Goal: Task Accomplishment & Management: Use online tool/utility

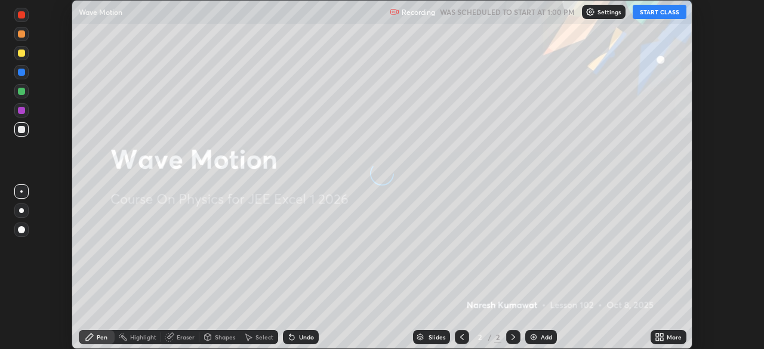
scroll to position [349, 764]
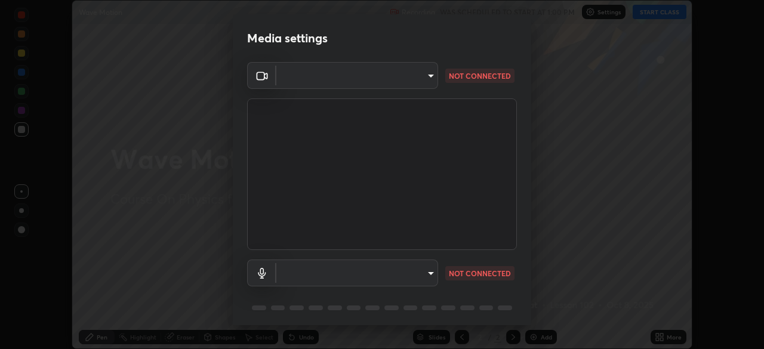
type input "2e9b027d6a4255688e554df818383ce9ed5f881db366686a8468352ce6a31e43"
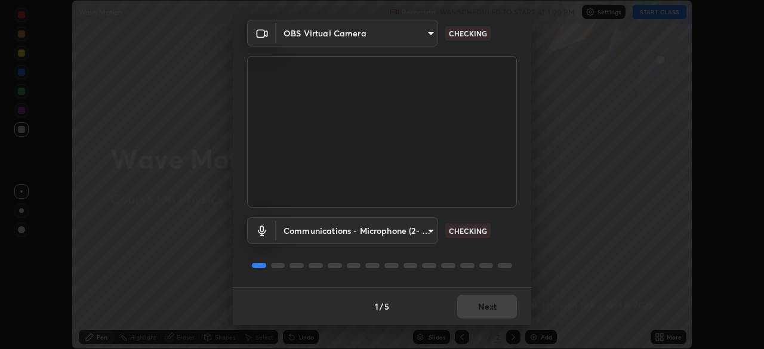
click at [389, 236] on body "Erase all Wave Motion Recording WAS SCHEDULED TO START AT 1:00 PM Settings STAR…" at bounding box center [382, 174] width 764 height 349
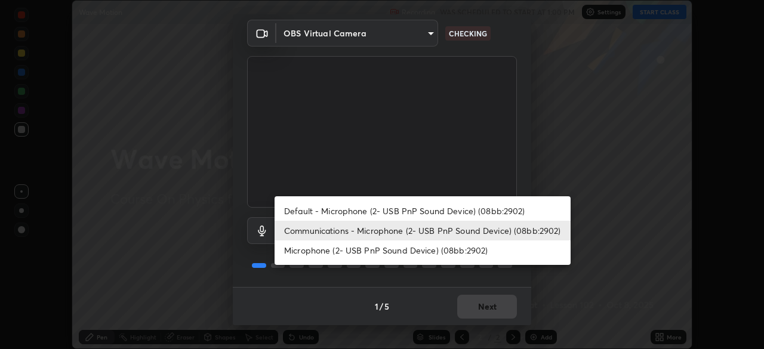
click at [386, 254] on li "Microphone (2- USB PnP Sound Device) (08bb:2902)" at bounding box center [423, 251] width 296 height 20
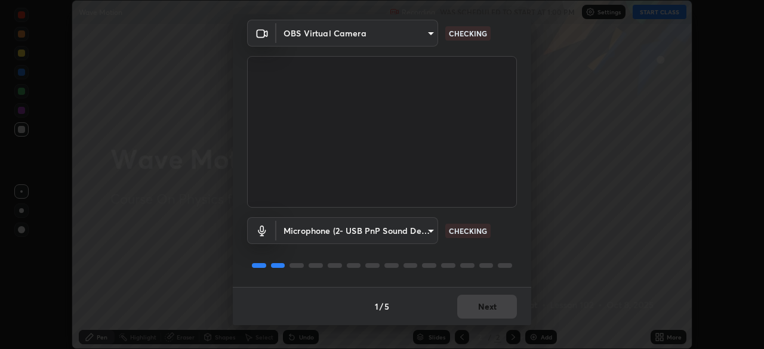
click at [393, 240] on body "Erase all Wave Motion Recording WAS SCHEDULED TO START AT 1:00 PM Settings STAR…" at bounding box center [382, 174] width 764 height 349
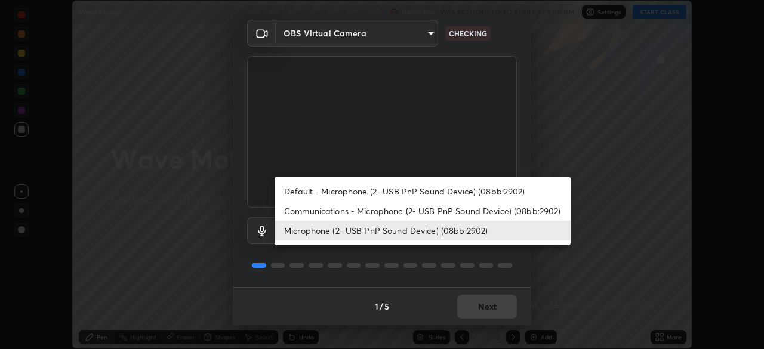
click at [403, 214] on li "Communications - Microphone (2- USB PnP Sound Device) (08bb:2902)" at bounding box center [423, 211] width 296 height 20
type input "communications"
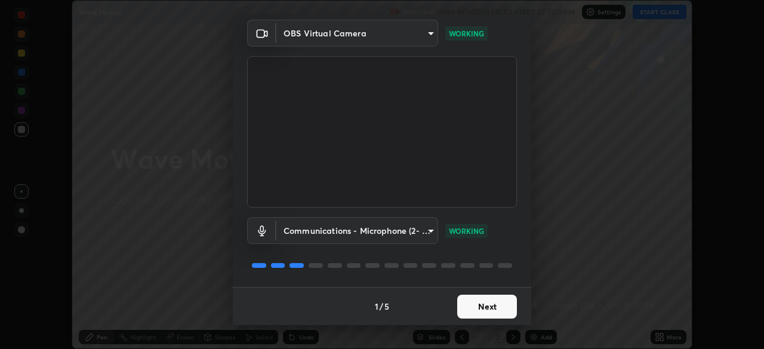
click at [492, 303] on button "Next" at bounding box center [487, 307] width 60 height 24
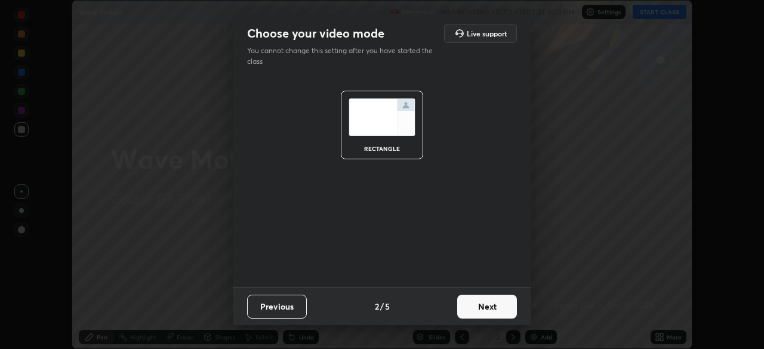
click at [490, 305] on button "Next" at bounding box center [487, 307] width 60 height 24
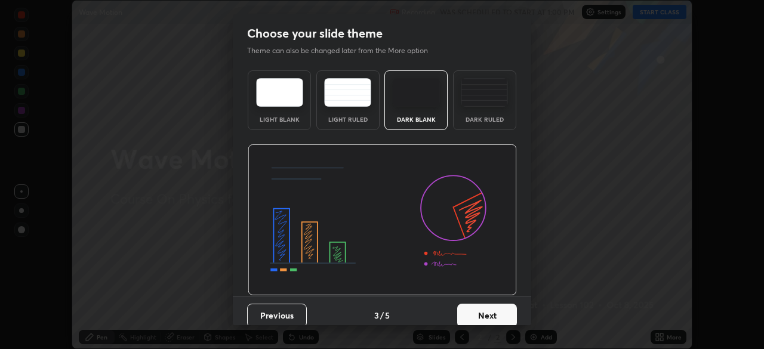
click at [502, 309] on button "Next" at bounding box center [487, 316] width 60 height 24
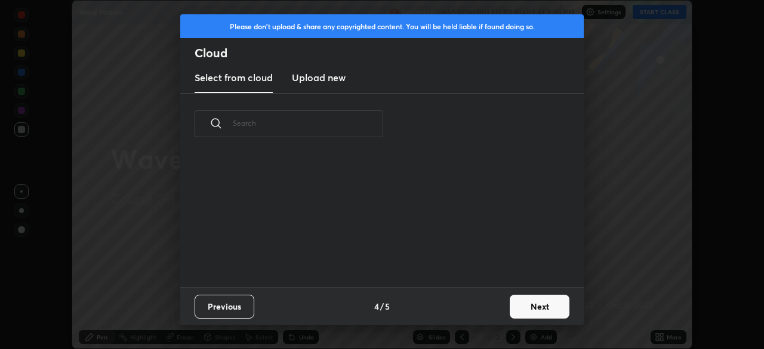
click at [520, 309] on button "Next" at bounding box center [540, 307] width 60 height 24
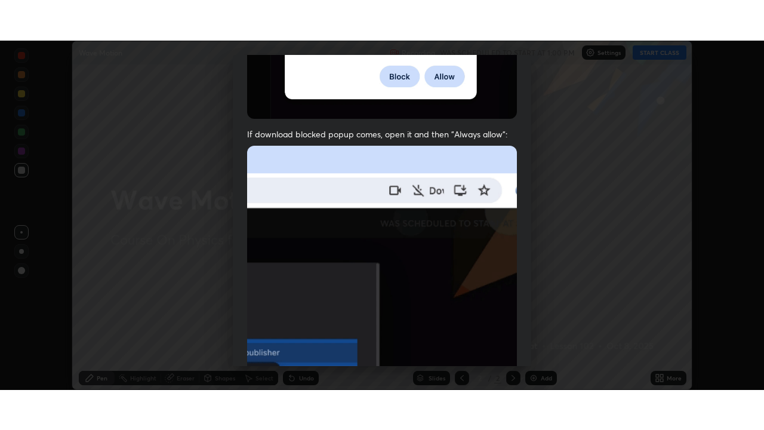
scroll to position [286, 0]
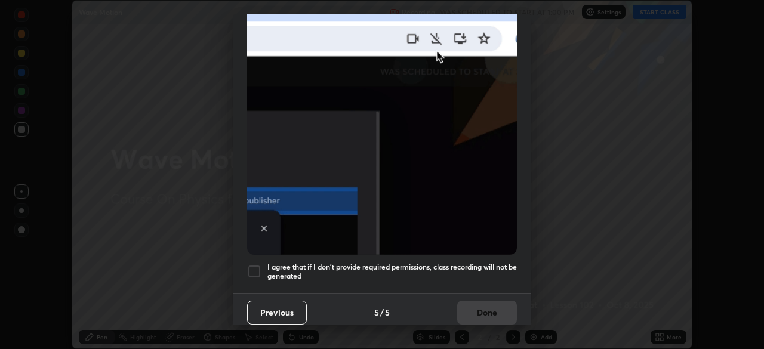
click at [379, 267] on h5 "I agree that if I don't provide required permissions, class recording will not …" at bounding box center [391, 272] width 249 height 19
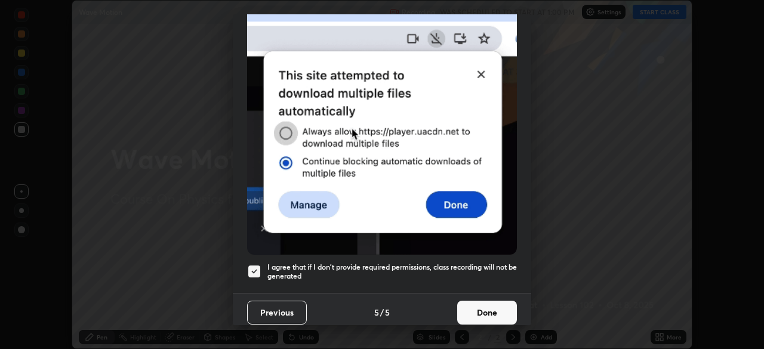
click at [474, 306] on button "Done" at bounding box center [487, 313] width 60 height 24
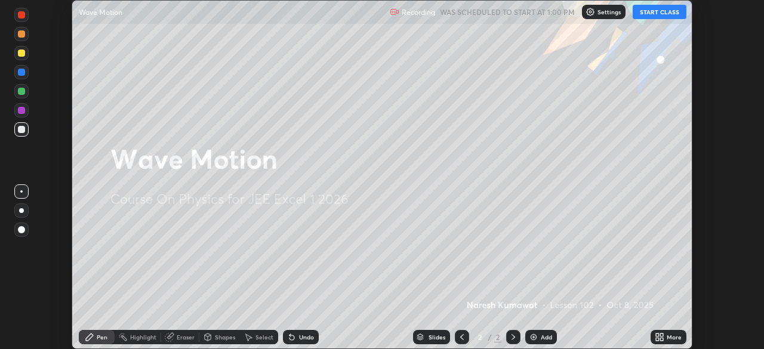
click at [543, 336] on div "Add" at bounding box center [546, 337] width 11 height 6
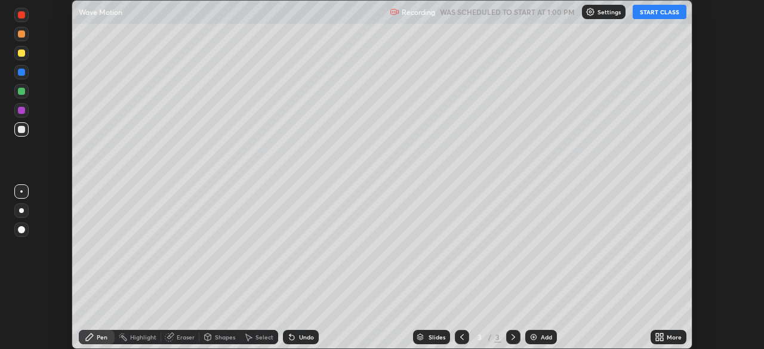
click at [652, 16] on button "START CLASS" at bounding box center [660, 12] width 54 height 14
click at [675, 337] on div "More" at bounding box center [674, 337] width 15 height 6
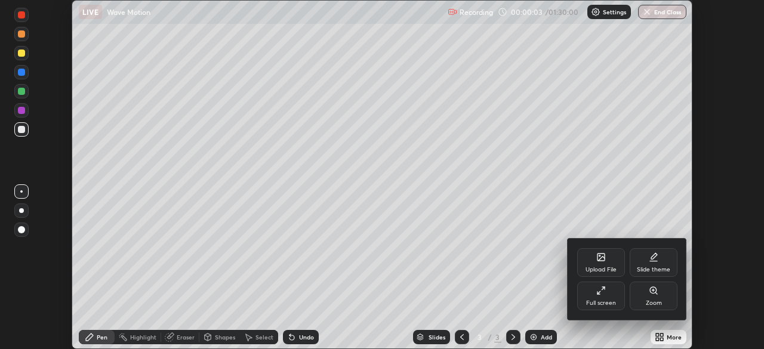
click at [602, 300] on div "Full screen" at bounding box center [601, 303] width 30 height 6
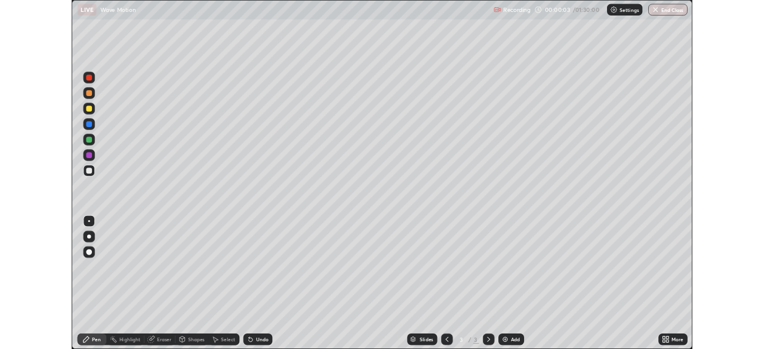
scroll to position [430, 764]
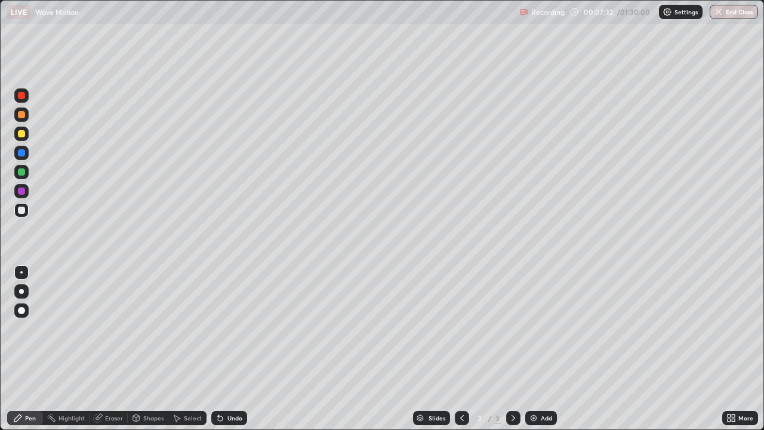
click at [238, 349] on div "Undo" at bounding box center [234, 418] width 15 height 6
click at [241, 349] on div "Undo" at bounding box center [234, 418] width 15 height 6
click at [235, 349] on div "Undo" at bounding box center [229, 418] width 36 height 14
click at [238, 349] on div "Undo" at bounding box center [234, 418] width 15 height 6
click at [240, 349] on div "Undo" at bounding box center [234, 418] width 15 height 6
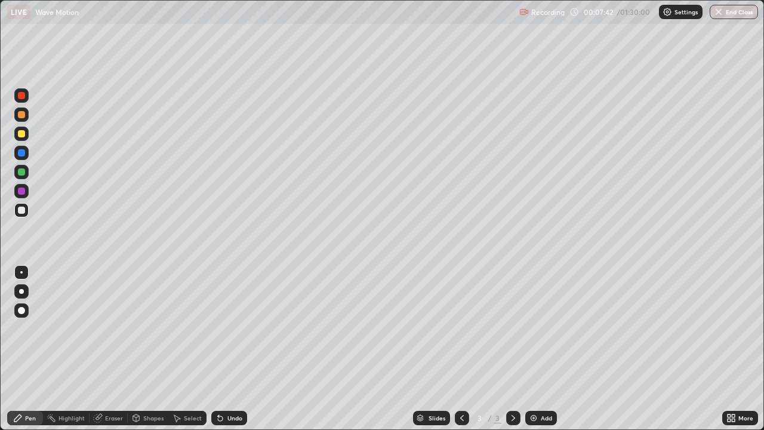
click at [241, 349] on div "Undo" at bounding box center [229, 418] width 36 height 14
click at [116, 349] on div "Eraser" at bounding box center [114, 418] width 18 height 6
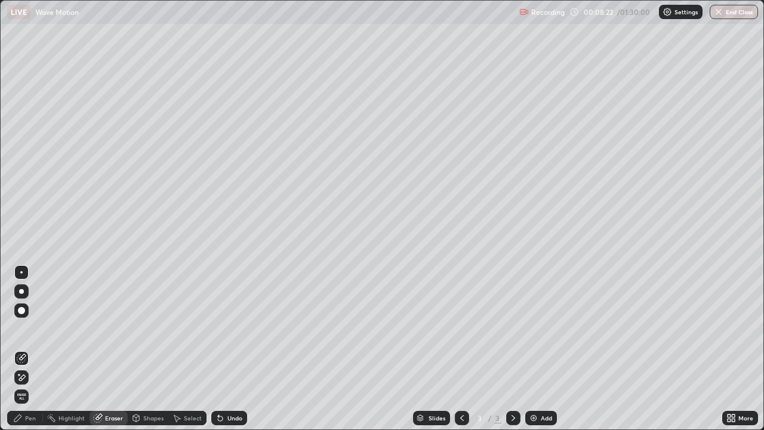
click at [19, 349] on span "Erase all" at bounding box center [21, 396] width 13 height 7
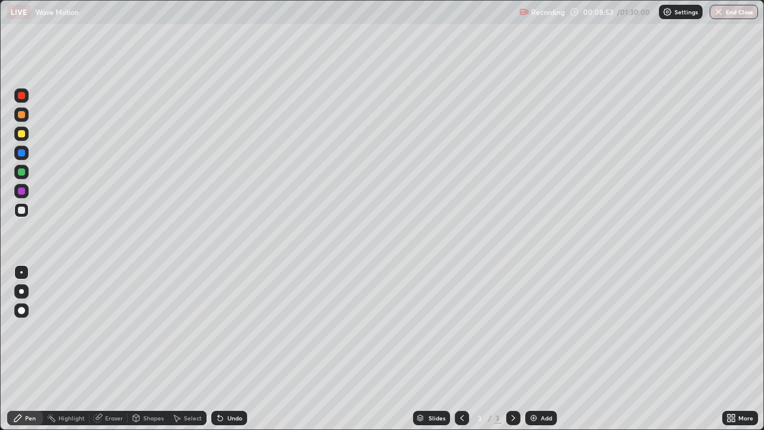
click at [466, 349] on div at bounding box center [462, 418] width 14 height 14
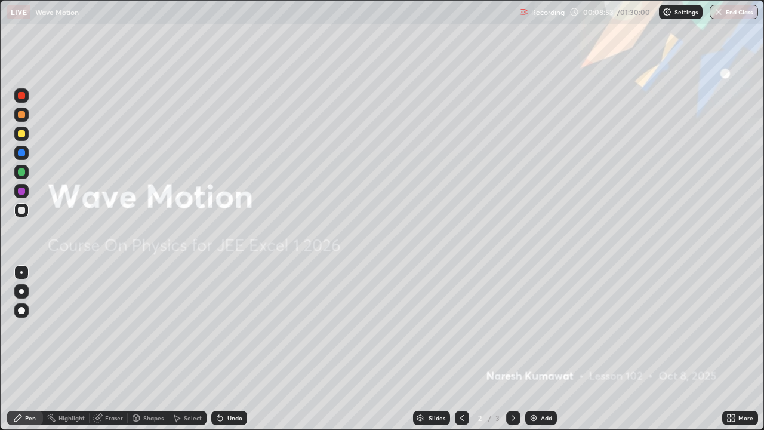
click at [461, 349] on icon at bounding box center [462, 418] width 10 height 10
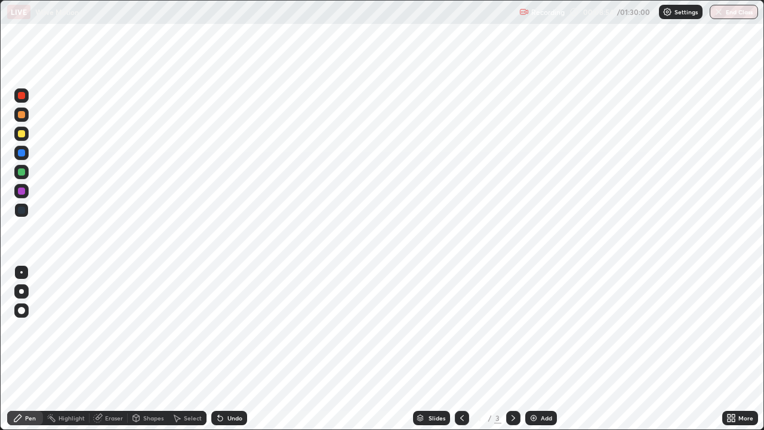
click at [509, 349] on icon at bounding box center [514, 418] width 10 height 10
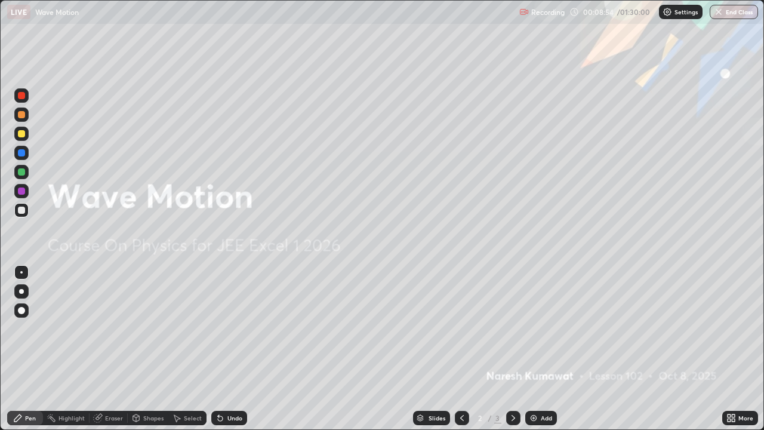
click at [509, 349] on icon at bounding box center [514, 418] width 10 height 10
click at [512, 349] on icon at bounding box center [514, 418] width 10 height 10
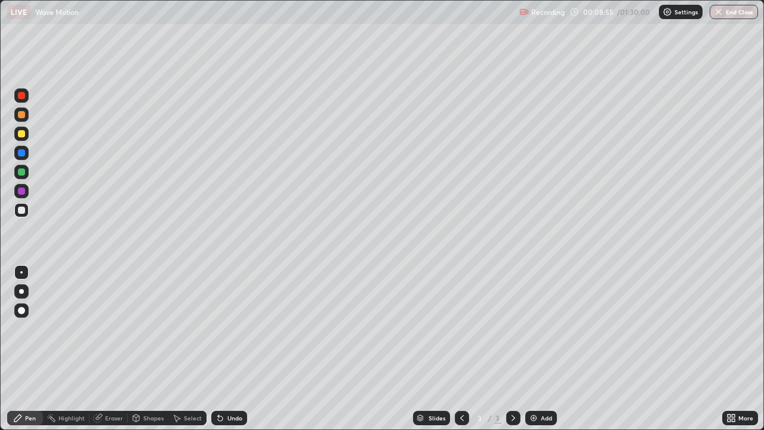
click at [512, 349] on icon at bounding box center [513, 418] width 4 height 6
click at [517, 349] on div at bounding box center [513, 418] width 14 height 14
click at [546, 349] on div "Add" at bounding box center [541, 418] width 32 height 14
click at [21, 311] on div at bounding box center [21, 310] width 7 height 7
click at [149, 349] on div "Shapes" at bounding box center [153, 418] width 20 height 6
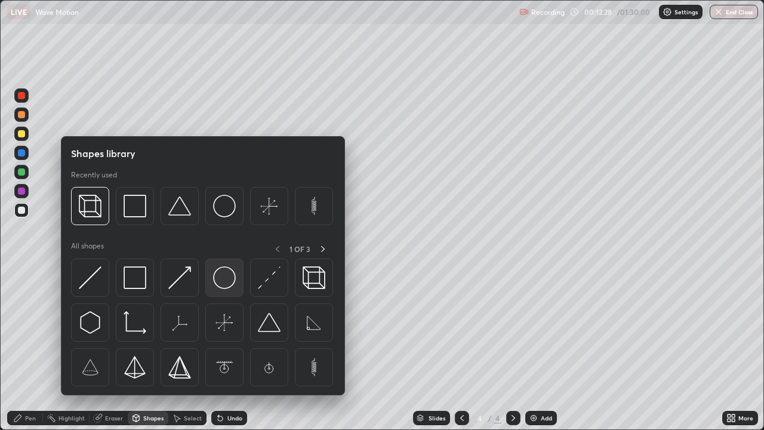
click at [226, 278] on img at bounding box center [224, 277] width 23 height 23
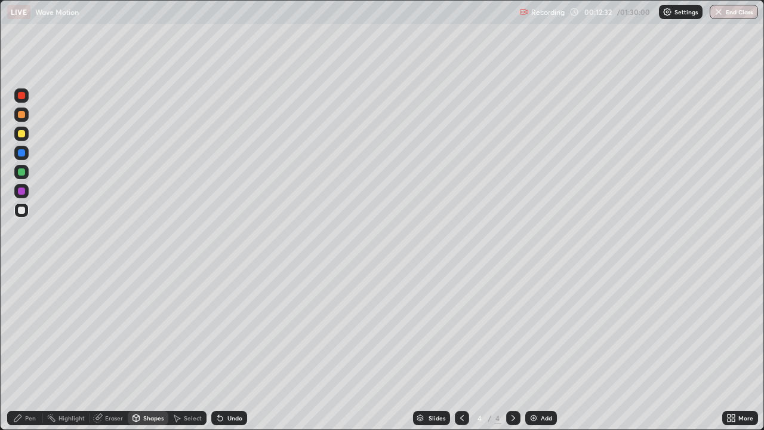
click at [36, 349] on div "Pen" at bounding box center [25, 418] width 36 height 14
click at [109, 349] on div "Eraser" at bounding box center [114, 418] width 18 height 6
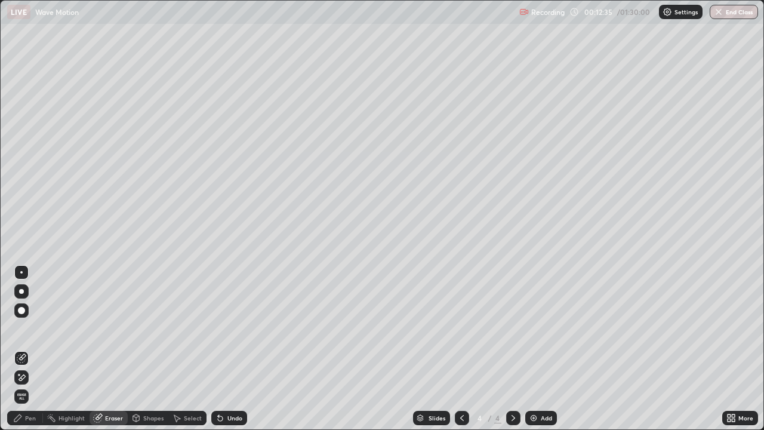
click at [23, 349] on span "Erase all" at bounding box center [21, 396] width 13 height 7
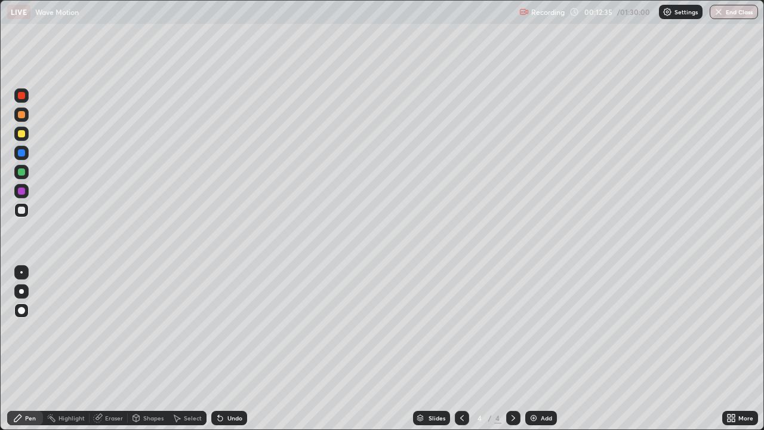
click at [19, 349] on div at bounding box center [21, 334] width 19 height 143
click at [455, 349] on div at bounding box center [462, 418] width 14 height 14
click at [463, 349] on icon at bounding box center [462, 418] width 10 height 10
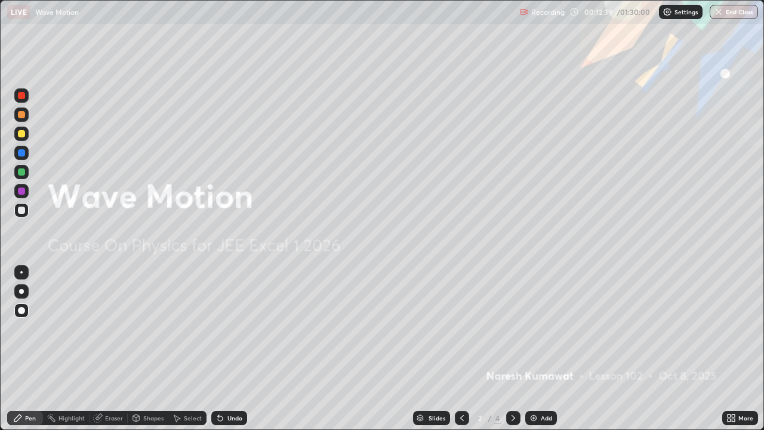
click at [513, 349] on icon at bounding box center [514, 418] width 10 height 10
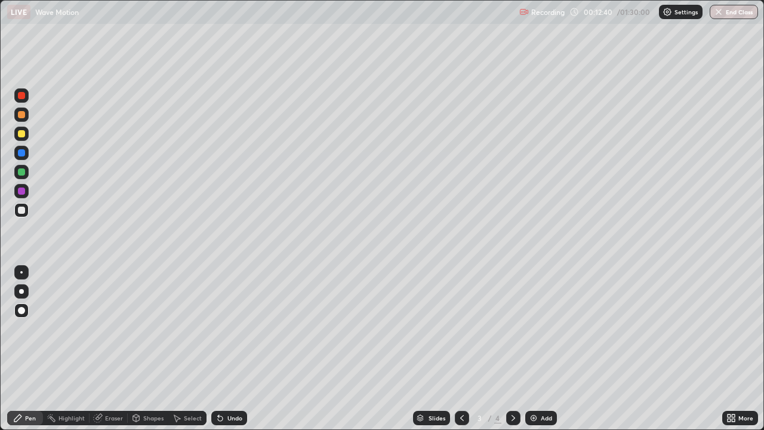
click at [512, 349] on icon at bounding box center [514, 418] width 10 height 10
click at [236, 349] on div "Undo" at bounding box center [234, 418] width 15 height 6
click at [459, 349] on icon at bounding box center [462, 418] width 10 height 10
click at [227, 349] on div "Undo" at bounding box center [234, 418] width 15 height 6
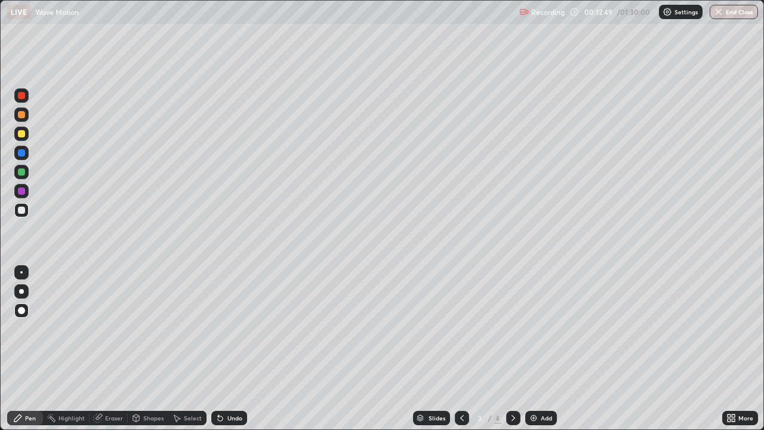
click at [510, 349] on div at bounding box center [513, 418] width 14 height 24
click at [512, 349] on icon at bounding box center [514, 418] width 10 height 10
click at [461, 349] on icon at bounding box center [462, 418] width 10 height 10
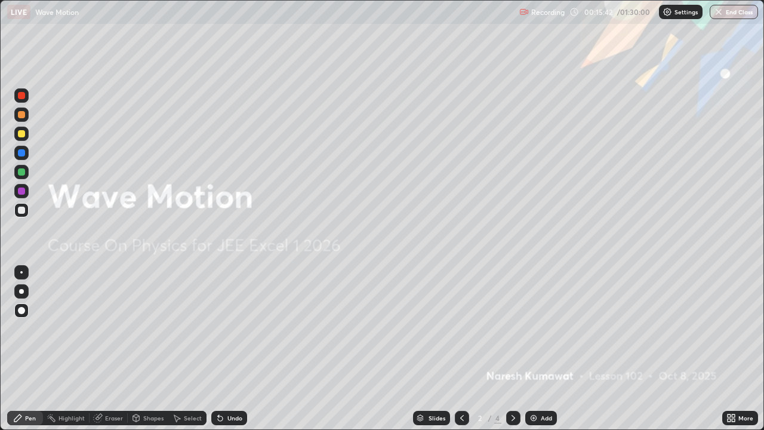
click at [507, 349] on div at bounding box center [513, 418] width 14 height 14
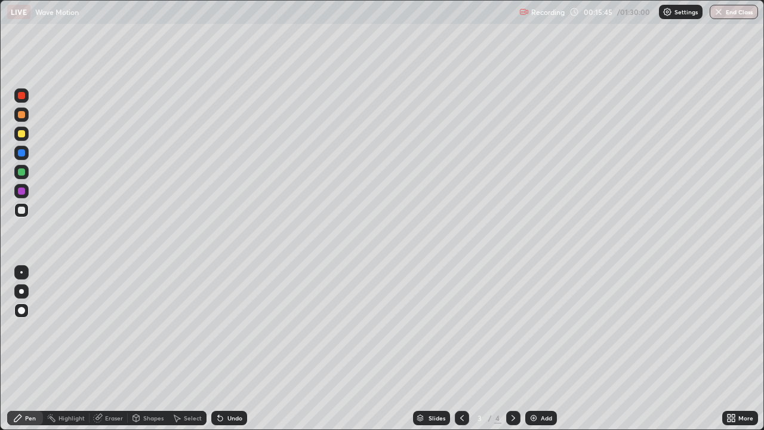
click at [114, 349] on div "Eraser" at bounding box center [114, 418] width 18 height 6
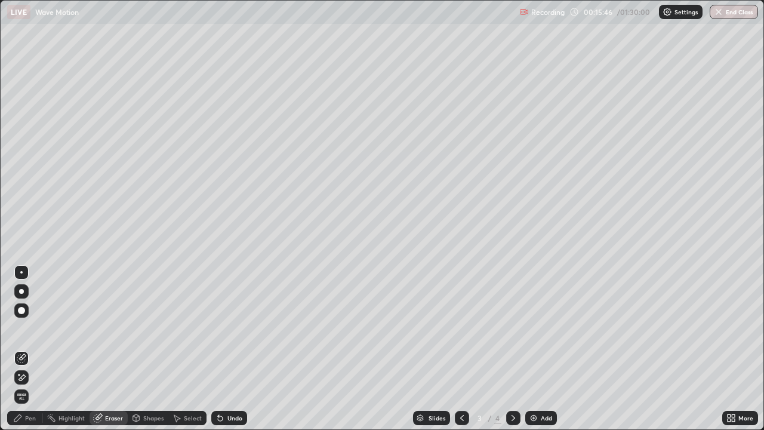
click at [23, 349] on span "Erase all" at bounding box center [21, 396] width 13 height 7
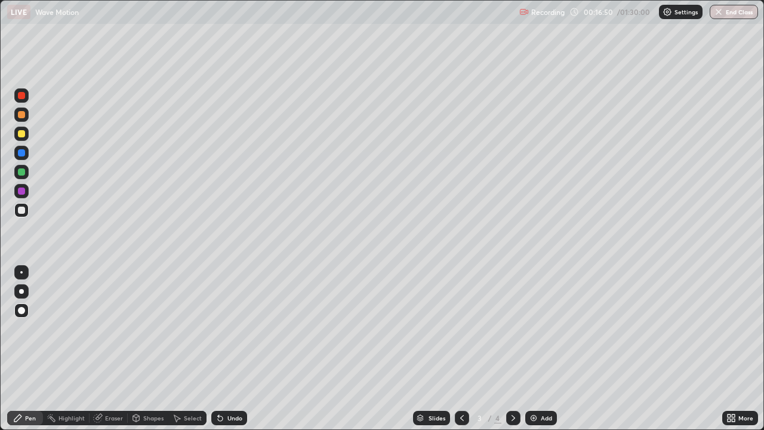
click at [233, 349] on div "Undo" at bounding box center [234, 418] width 15 height 6
click at [21, 272] on div at bounding box center [21, 272] width 2 height 2
click at [737, 349] on div "More" at bounding box center [740, 418] width 36 height 14
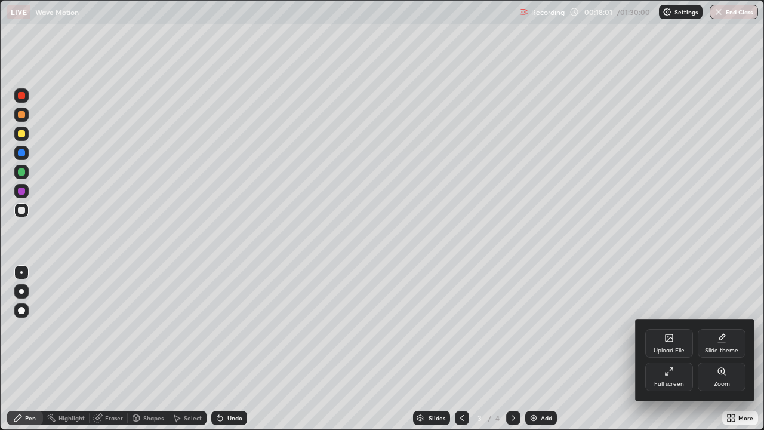
click at [669, 349] on div "Full screen" at bounding box center [669, 384] width 30 height 6
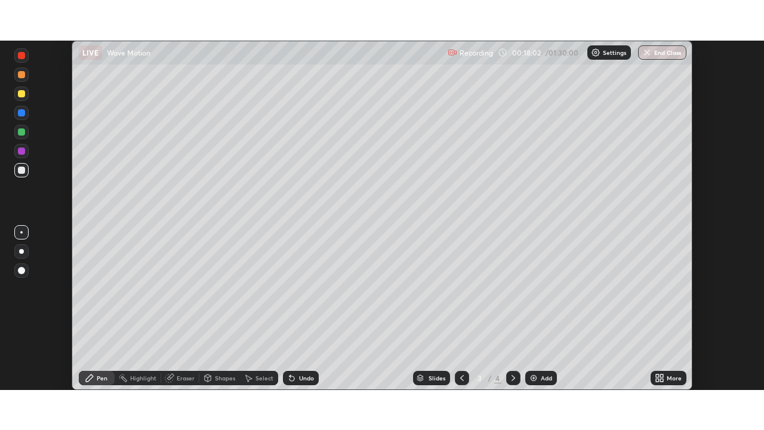
scroll to position [59334, 58920]
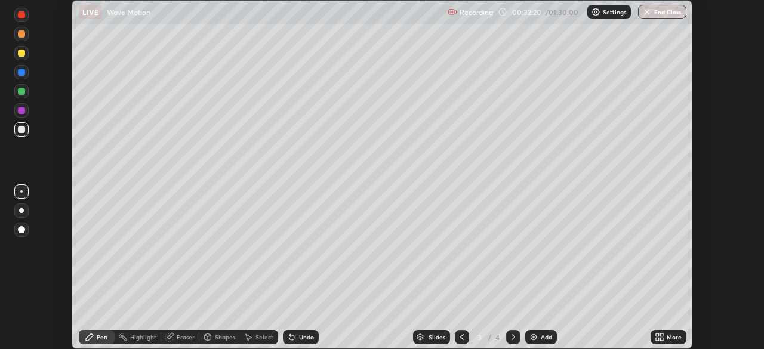
click at [668, 337] on div "More" at bounding box center [674, 337] width 15 height 6
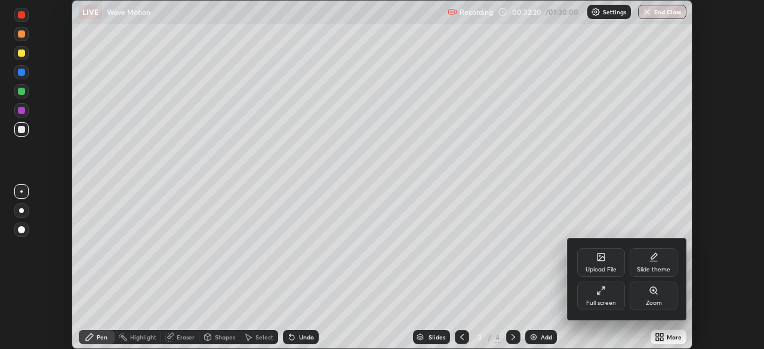
click at [609, 302] on div "Full screen" at bounding box center [601, 303] width 30 height 6
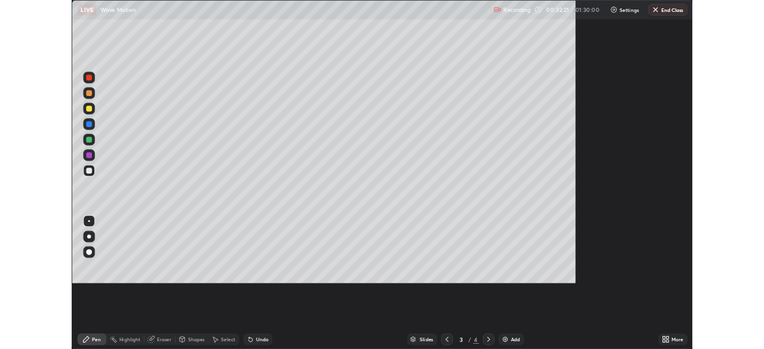
scroll to position [430, 764]
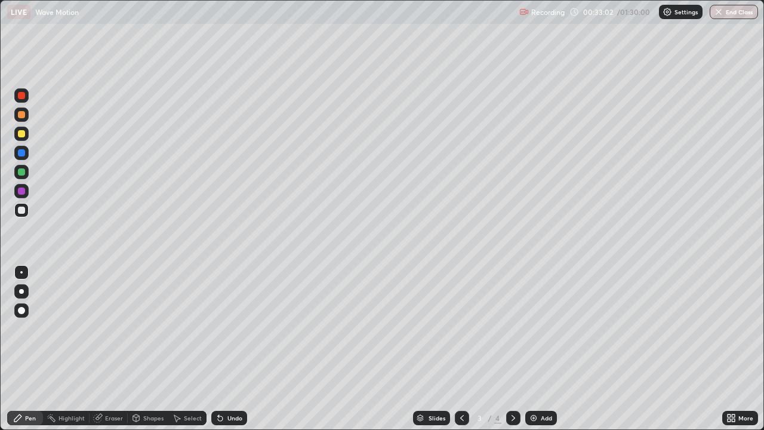
click at [224, 349] on div "Undo" at bounding box center [229, 418] width 36 height 14
click at [227, 349] on div "Undo" at bounding box center [234, 418] width 15 height 6
click at [225, 349] on div "Undo" at bounding box center [229, 418] width 36 height 14
click at [229, 349] on div "Undo" at bounding box center [229, 418] width 36 height 14
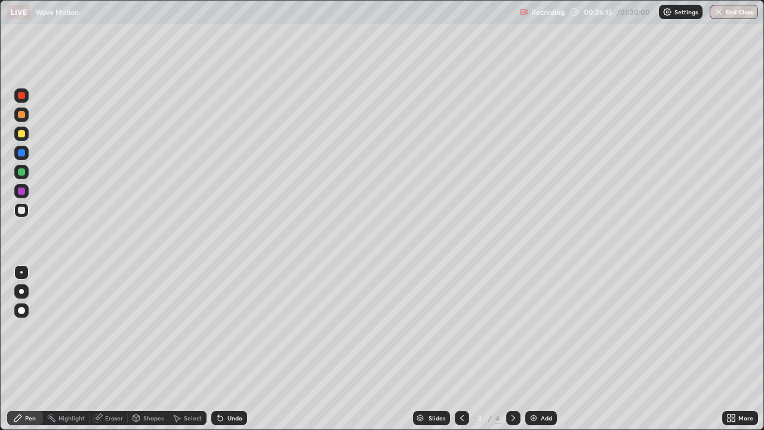
click at [242, 349] on div "Undo" at bounding box center [229, 418] width 36 height 14
click at [233, 349] on div "Undo" at bounding box center [234, 418] width 15 height 6
click at [511, 349] on icon at bounding box center [514, 418] width 10 height 10
click at [115, 349] on div "Eraser" at bounding box center [114, 418] width 18 height 6
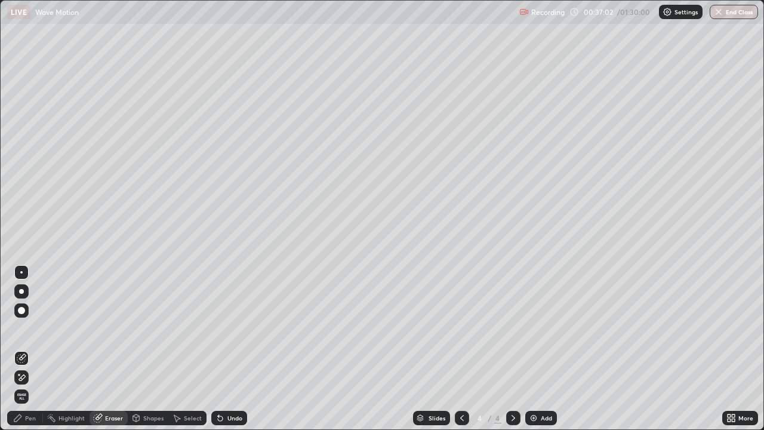
click at [21, 349] on span "Erase all" at bounding box center [21, 396] width 13 height 7
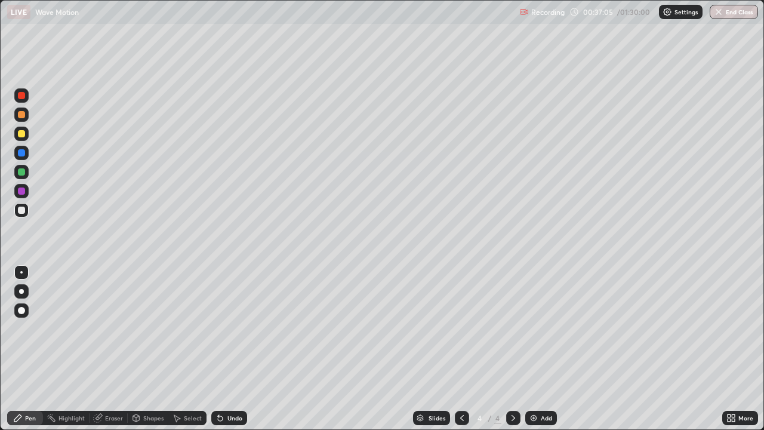
click at [461, 349] on icon at bounding box center [462, 418] width 10 height 10
click at [510, 349] on icon at bounding box center [514, 418] width 10 height 10
click at [461, 349] on icon at bounding box center [462, 418] width 10 height 10
click at [512, 349] on icon at bounding box center [514, 418] width 10 height 10
click at [233, 349] on div "Undo" at bounding box center [229, 418] width 36 height 14
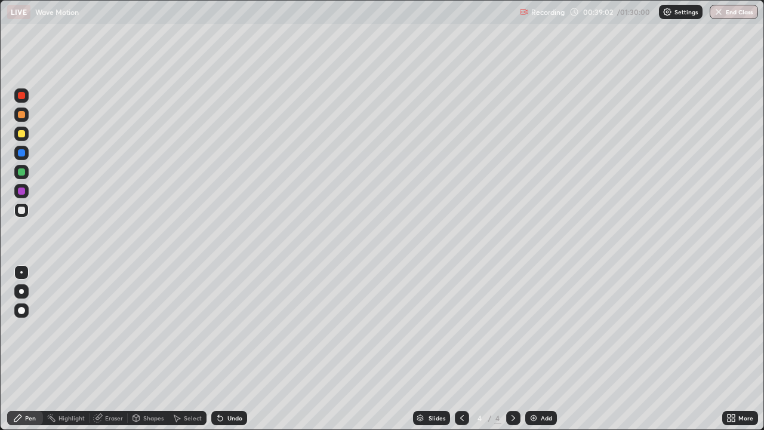
click at [232, 349] on div "Undo" at bounding box center [229, 418] width 36 height 14
click at [238, 349] on div "Undo" at bounding box center [234, 418] width 15 height 6
click at [544, 349] on div "Add" at bounding box center [546, 418] width 11 height 6
click at [216, 349] on icon at bounding box center [220, 418] width 10 height 10
click at [219, 349] on icon at bounding box center [220, 418] width 5 height 5
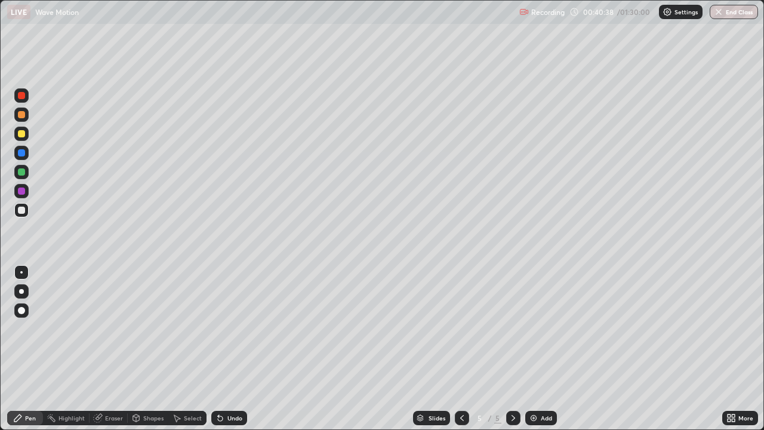
click at [115, 349] on div "Eraser" at bounding box center [109, 418] width 38 height 14
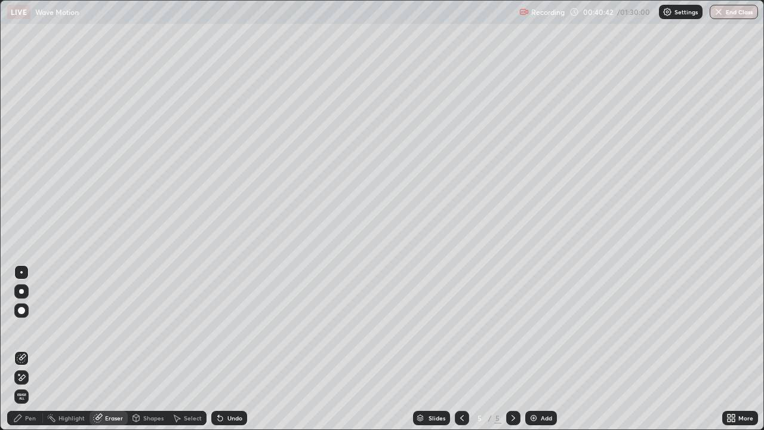
click at [27, 349] on div "Pen" at bounding box center [25, 418] width 36 height 14
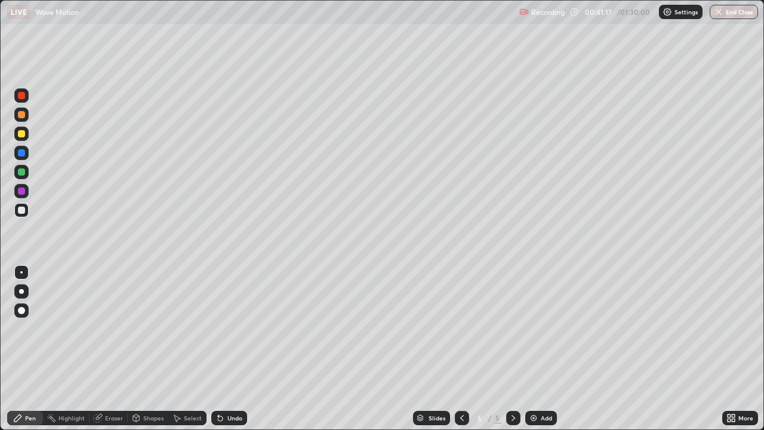
click at [106, 349] on div "Eraser" at bounding box center [114, 418] width 18 height 6
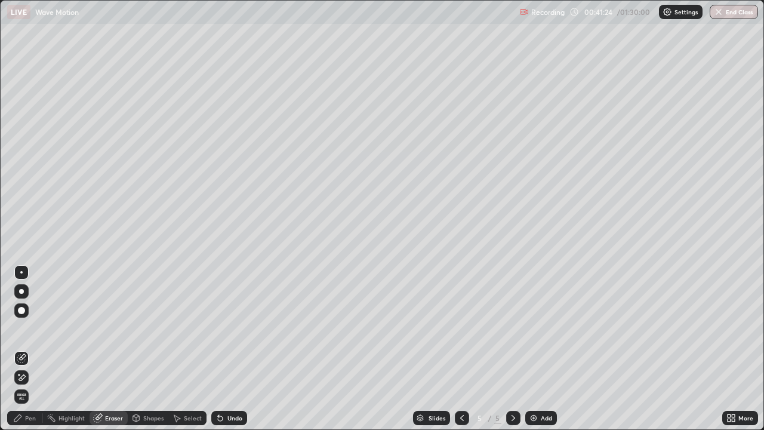
click at [24, 349] on icon at bounding box center [22, 377] width 10 height 10
click at [466, 349] on div at bounding box center [462, 418] width 14 height 14
click at [461, 349] on icon at bounding box center [462, 418] width 10 height 10
click at [233, 349] on div "Undo" at bounding box center [234, 418] width 15 height 6
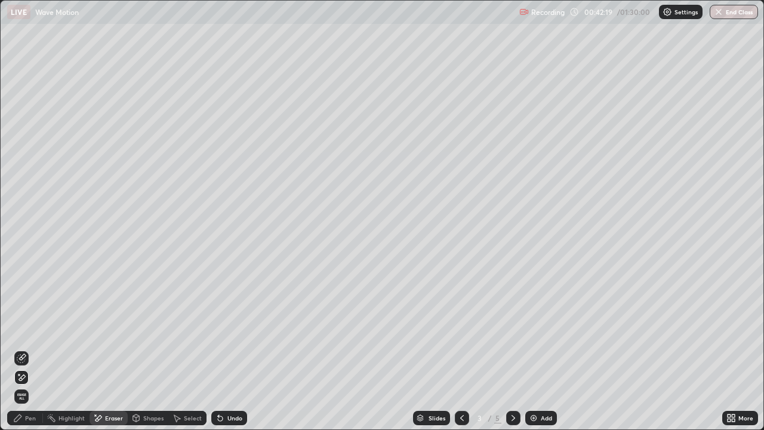
click at [225, 349] on div "Undo" at bounding box center [229, 418] width 36 height 14
click at [231, 349] on div "Undo" at bounding box center [234, 418] width 15 height 6
click at [229, 349] on div "Undo" at bounding box center [229, 418] width 36 height 14
click at [35, 349] on div "Pen" at bounding box center [25, 418] width 36 height 14
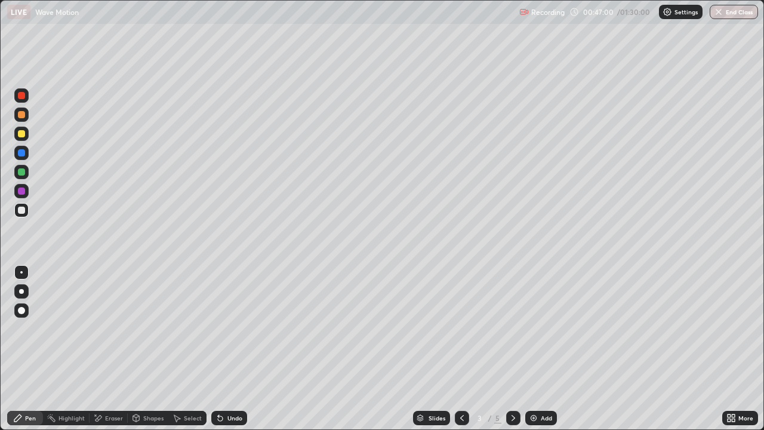
click at [512, 349] on icon at bounding box center [514, 418] width 10 height 10
click at [462, 349] on icon at bounding box center [462, 418] width 10 height 10
click at [512, 349] on icon at bounding box center [514, 418] width 10 height 10
click at [222, 349] on div "Undo" at bounding box center [229, 418] width 36 height 14
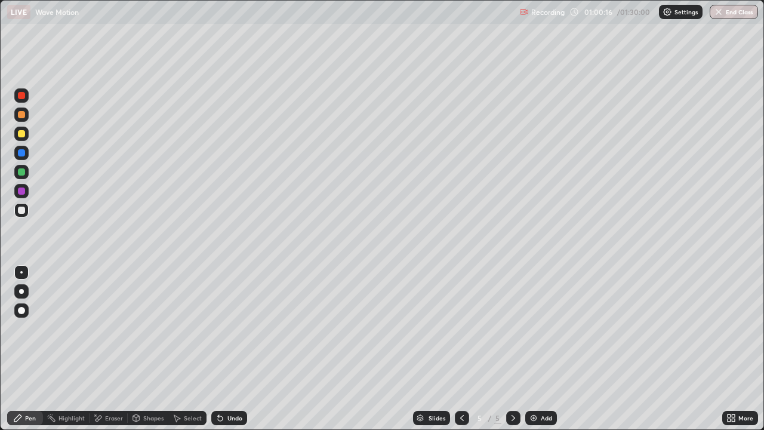
click at [218, 349] on icon at bounding box center [218, 415] width 1 height 1
click at [230, 349] on div "Undo" at bounding box center [229, 418] width 36 height 14
click at [235, 349] on div "Undo" at bounding box center [234, 418] width 15 height 6
click at [235, 349] on div "Undo" at bounding box center [229, 418] width 36 height 14
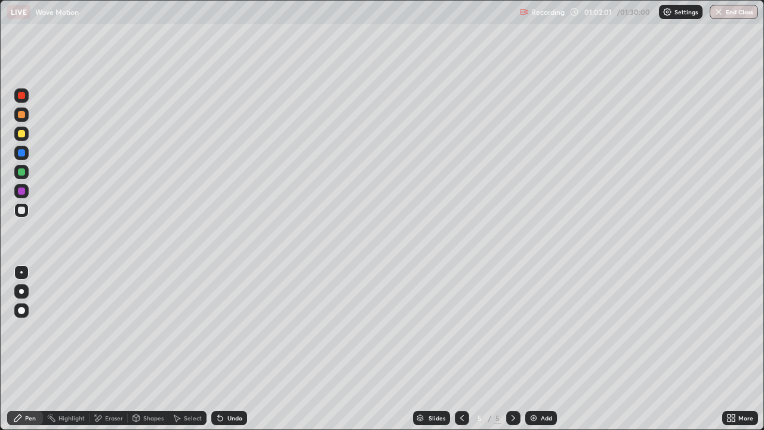
click at [111, 349] on div "Eraser" at bounding box center [114, 418] width 18 height 6
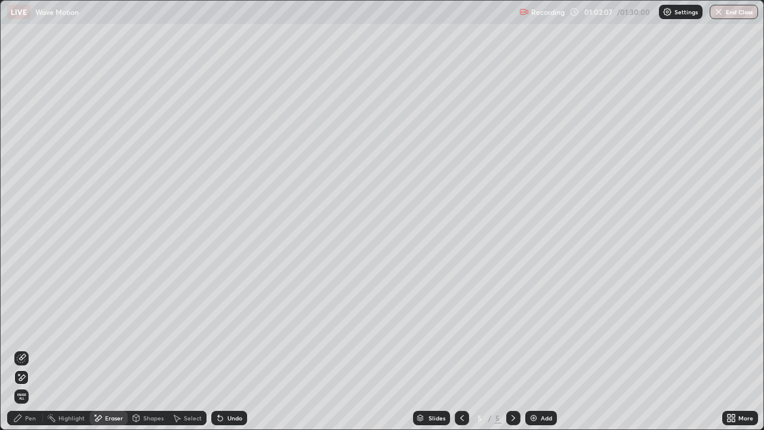
click at [35, 349] on div "Pen" at bounding box center [30, 418] width 11 height 6
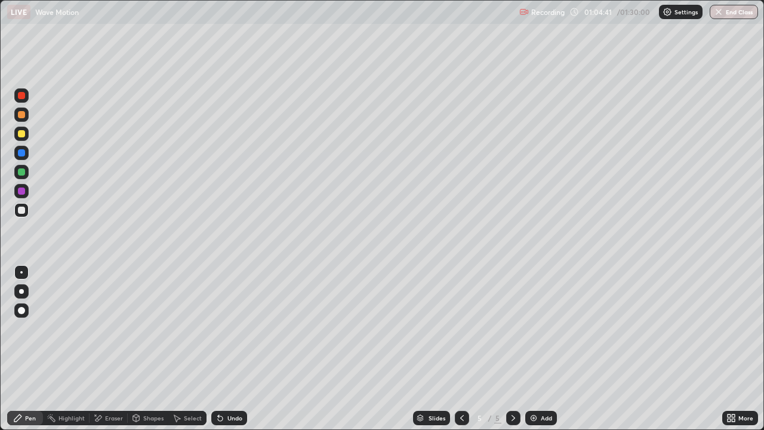
click at [543, 349] on div "Add" at bounding box center [546, 418] width 11 height 6
click at [117, 349] on div "Eraser" at bounding box center [114, 418] width 18 height 6
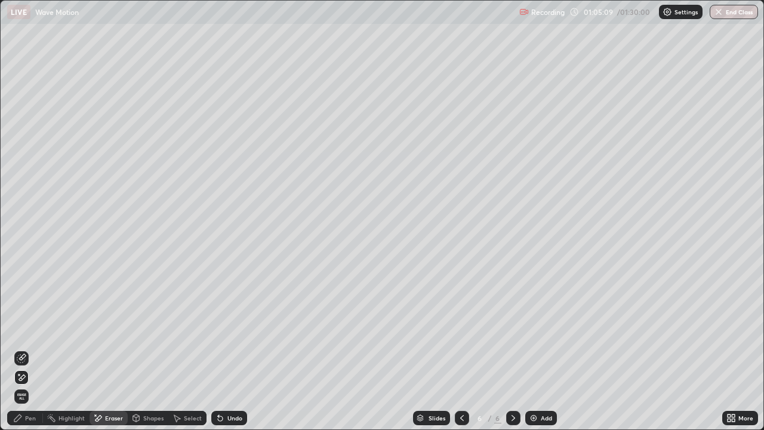
click at [28, 349] on div "Pen" at bounding box center [25, 418] width 36 height 14
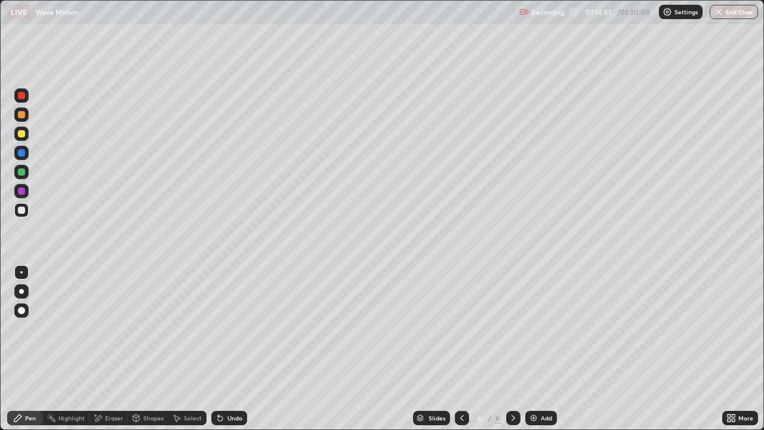
click at [541, 349] on div "Add" at bounding box center [546, 418] width 11 height 6
click at [218, 349] on icon at bounding box center [218, 415] width 1 height 1
click at [113, 349] on div "Eraser" at bounding box center [114, 418] width 18 height 6
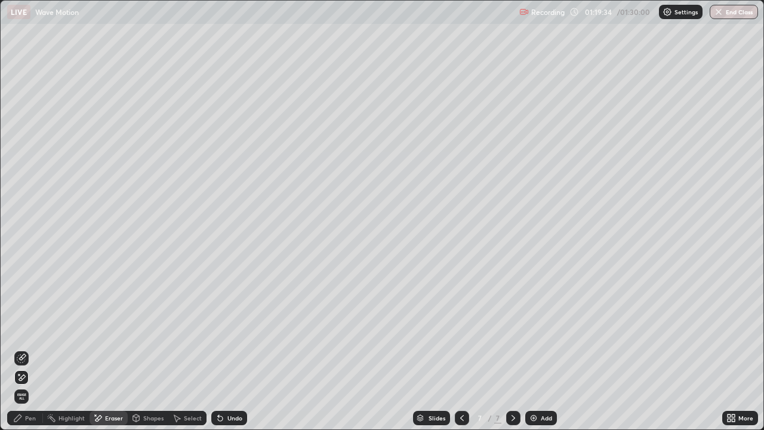
click at [227, 349] on div "Undo" at bounding box center [234, 418] width 15 height 6
click at [30, 349] on div "Pen" at bounding box center [30, 418] width 11 height 6
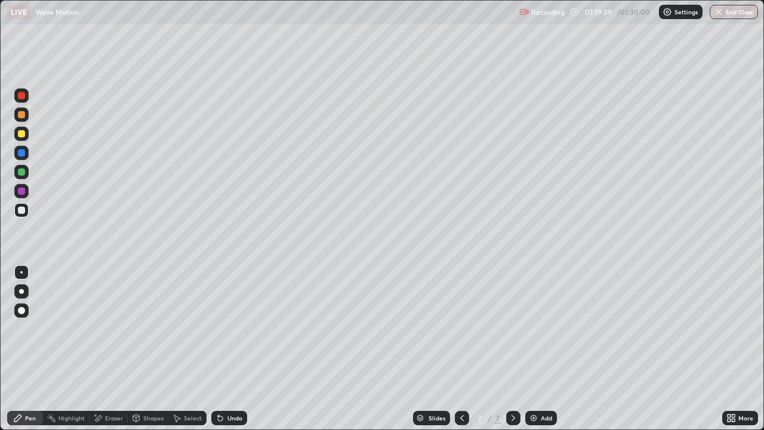
click at [224, 349] on div "Undo" at bounding box center [227, 418] width 41 height 24
click at [224, 349] on div "Undo" at bounding box center [229, 418] width 36 height 14
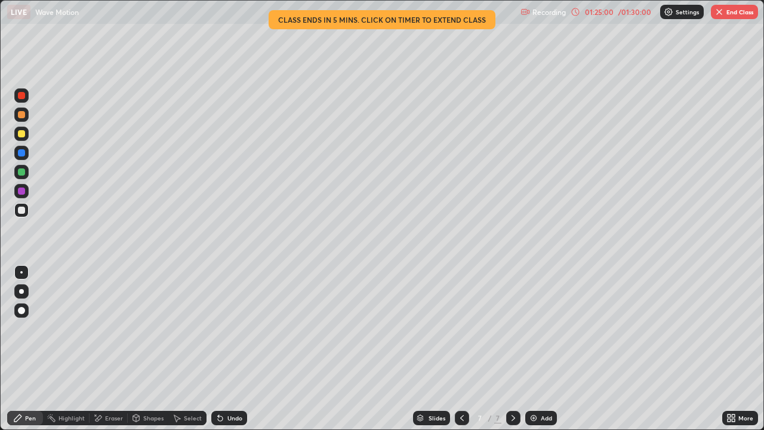
click at [111, 349] on div "Eraser" at bounding box center [114, 418] width 18 height 6
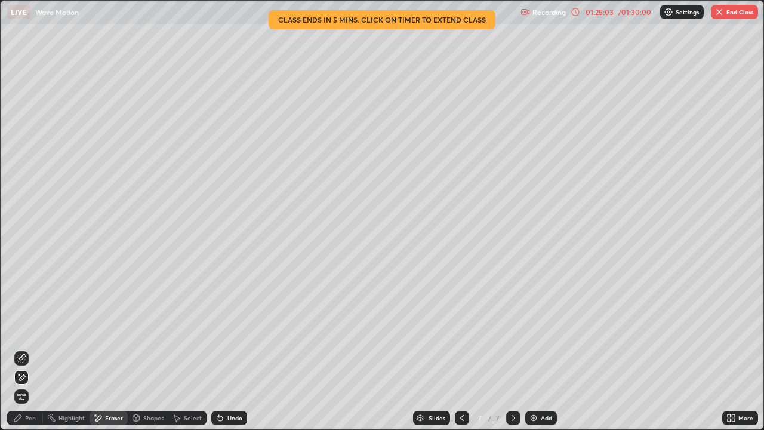
click at [31, 349] on div "Pen" at bounding box center [30, 418] width 11 height 6
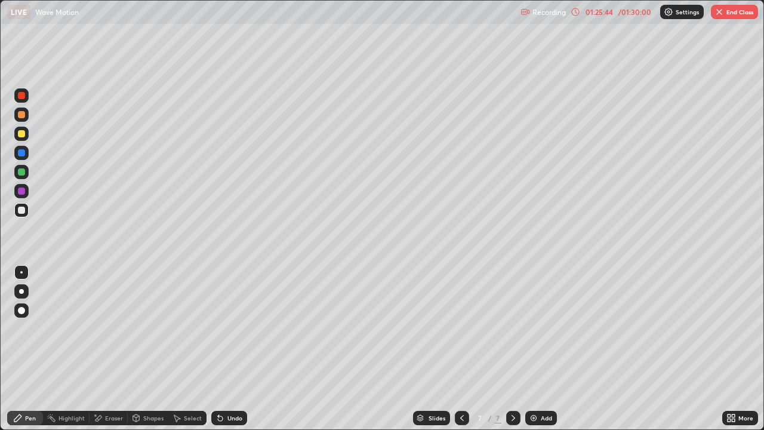
click at [217, 349] on div "Undo" at bounding box center [229, 418] width 36 height 14
click at [110, 349] on div "Eraser" at bounding box center [114, 418] width 18 height 6
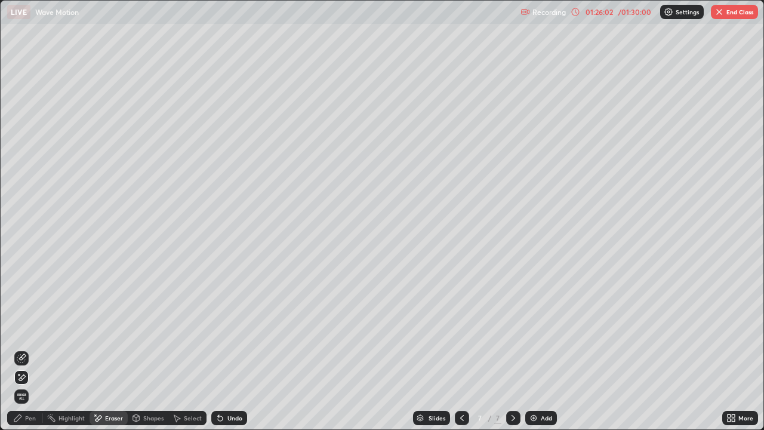
click at [30, 349] on div "Pen" at bounding box center [30, 418] width 11 height 6
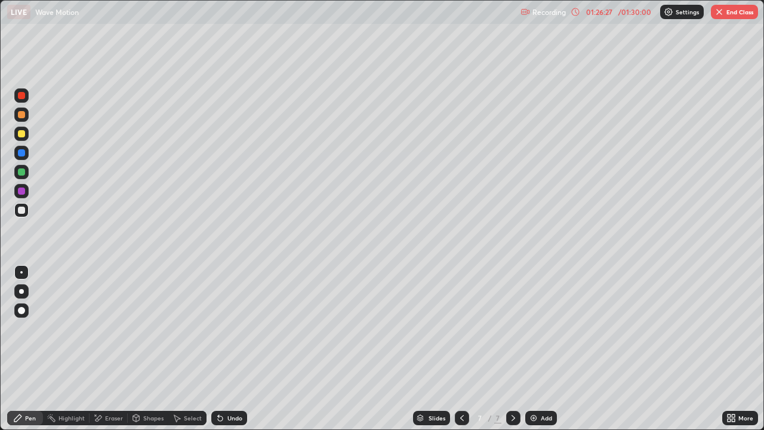
click at [218, 349] on icon at bounding box center [220, 418] width 5 height 5
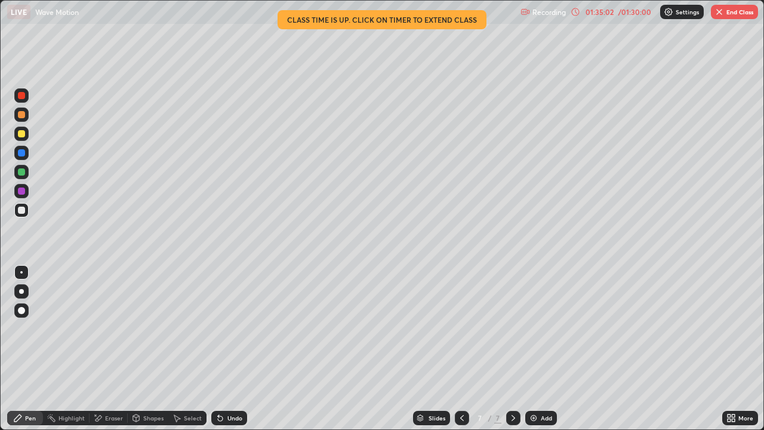
click at [738, 349] on div "More" at bounding box center [740, 418] width 36 height 14
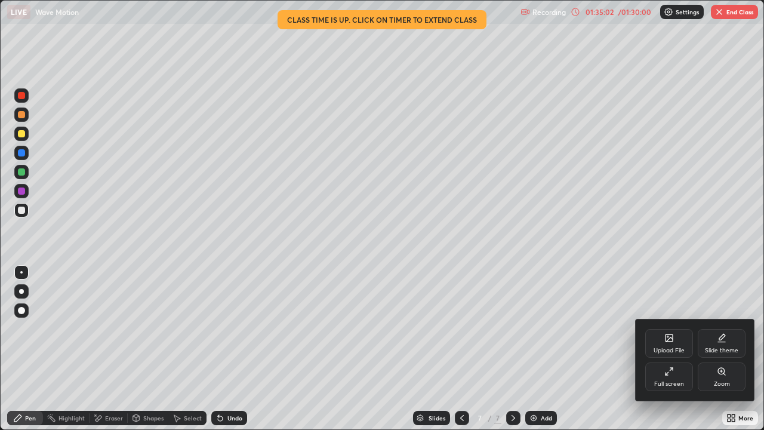
click at [675, 349] on div "Full screen" at bounding box center [669, 384] width 30 height 6
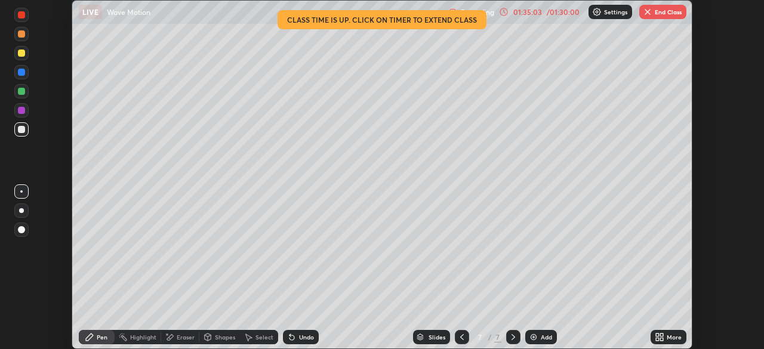
scroll to position [59334, 58920]
click at [658, 11] on button "End Class" at bounding box center [662, 12] width 47 height 14
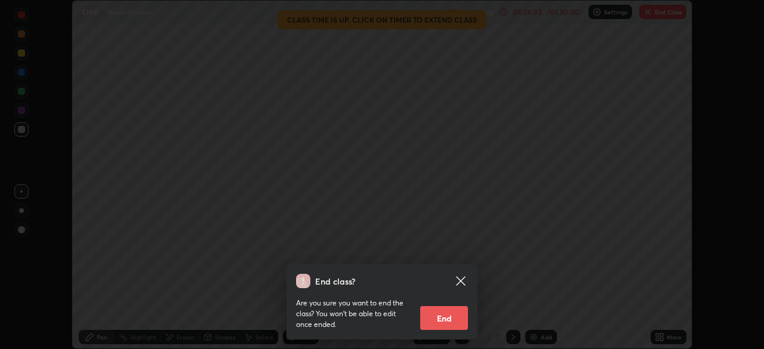
click at [452, 317] on button "End" at bounding box center [444, 318] width 48 height 24
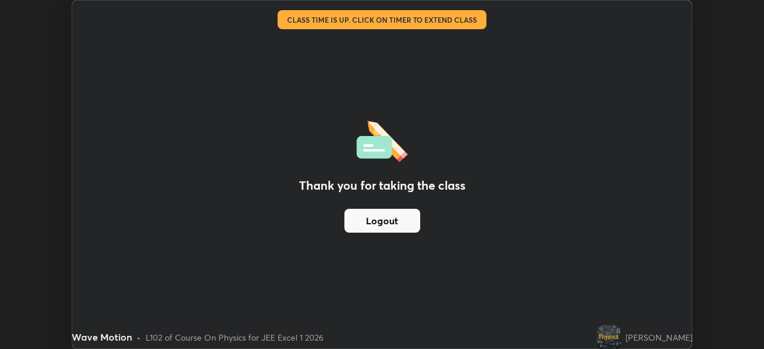
click at [400, 224] on button "Logout" at bounding box center [382, 221] width 76 height 24
